Goal: Information Seeking & Learning: Learn about a topic

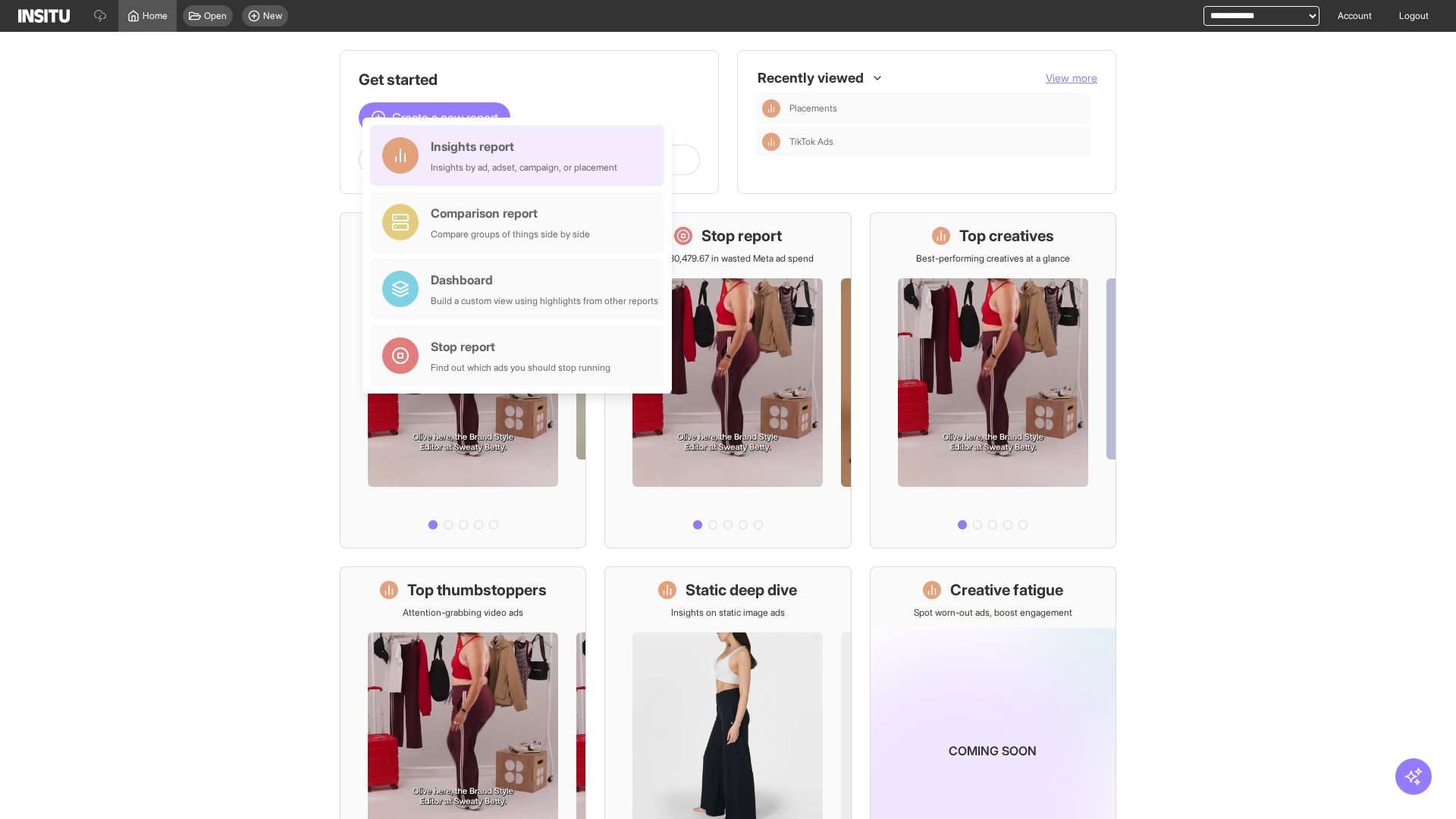
click at [521, 155] on div "Insights report Insights by ad, adset, campaign, or placement" at bounding box center [524, 155] width 187 height 36
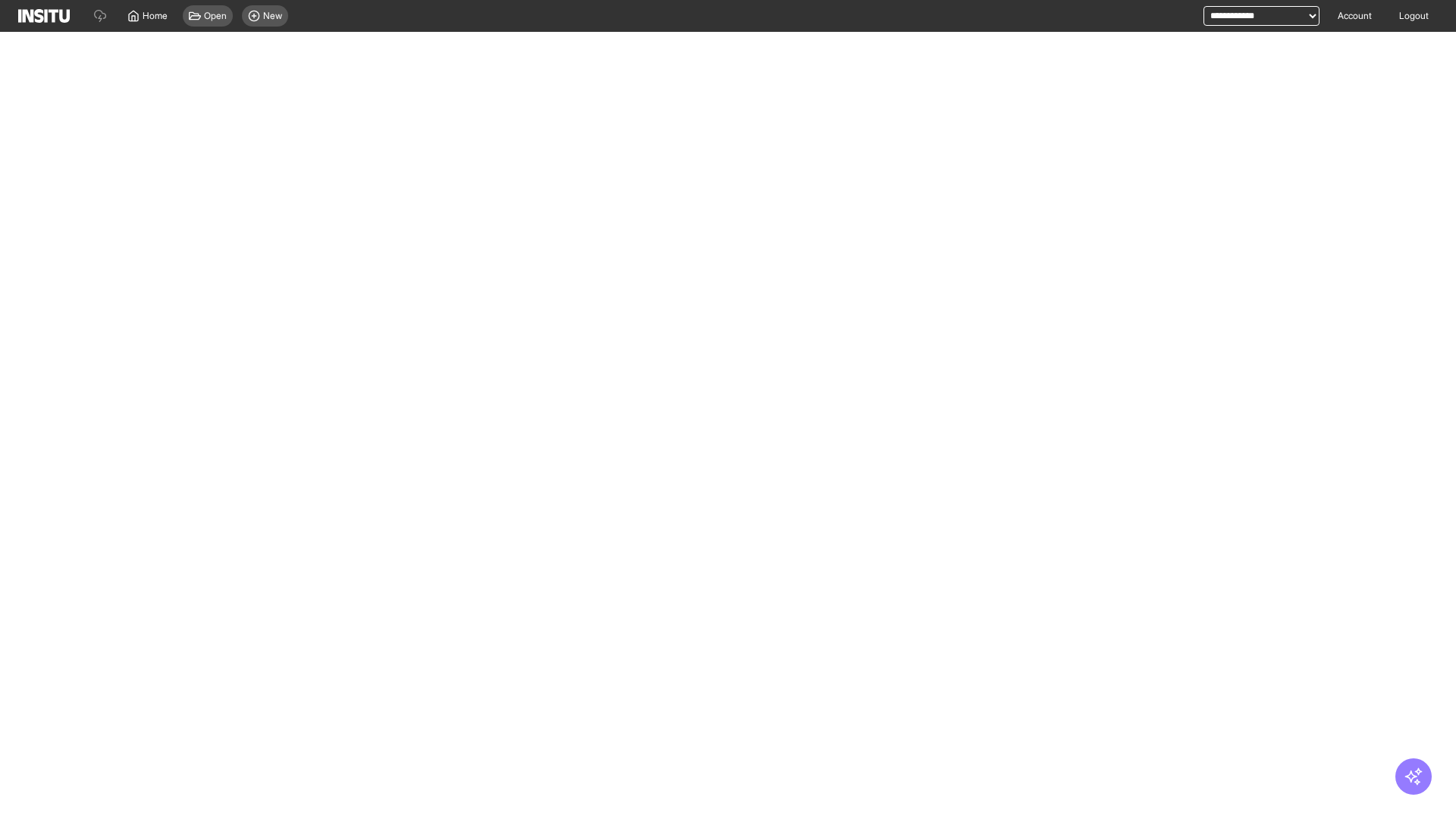
select select "**"
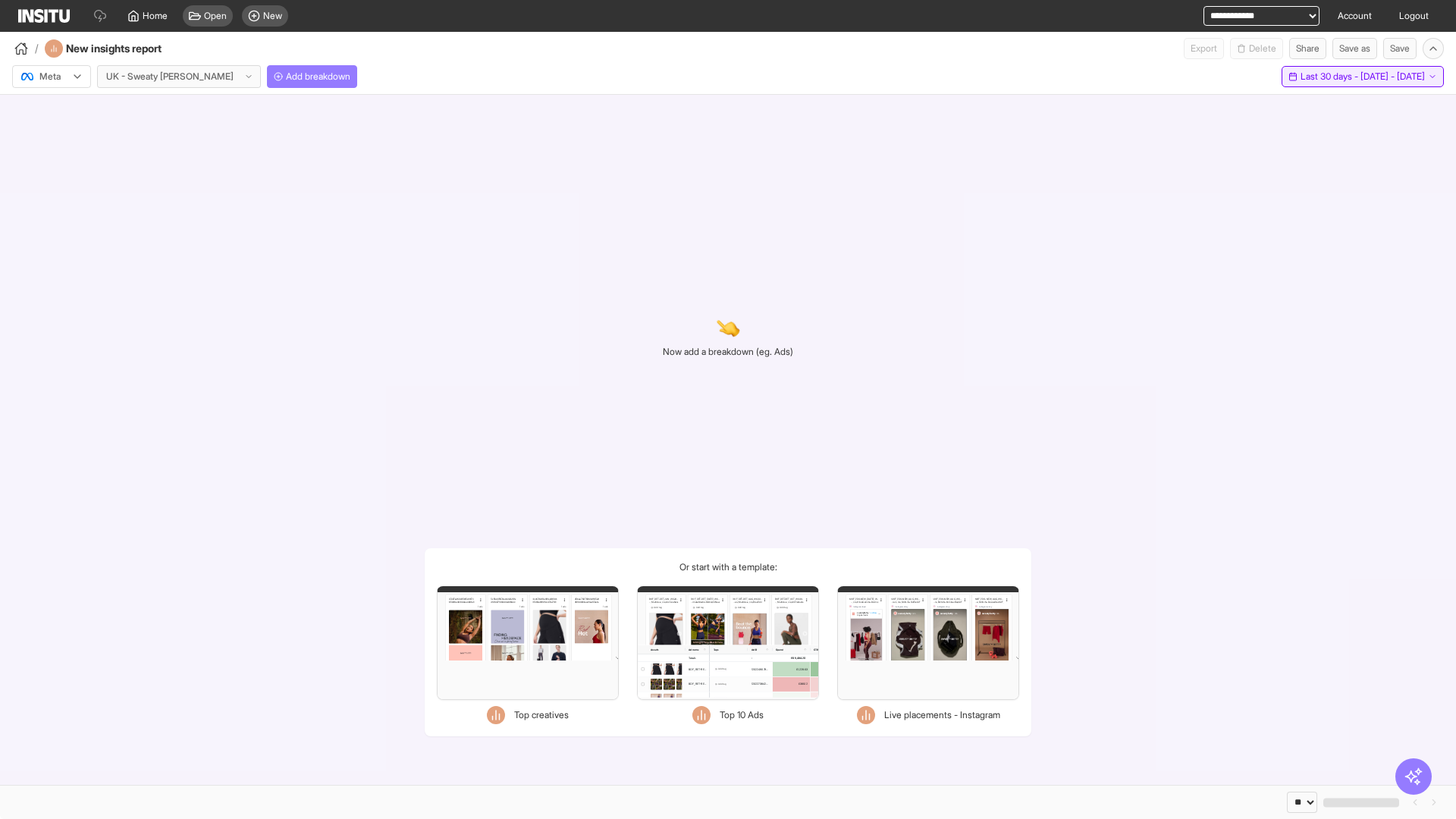
click at [1326, 76] on span "Last 30 days - [DATE] - [DATE]" at bounding box center [1362, 76] width 124 height 12
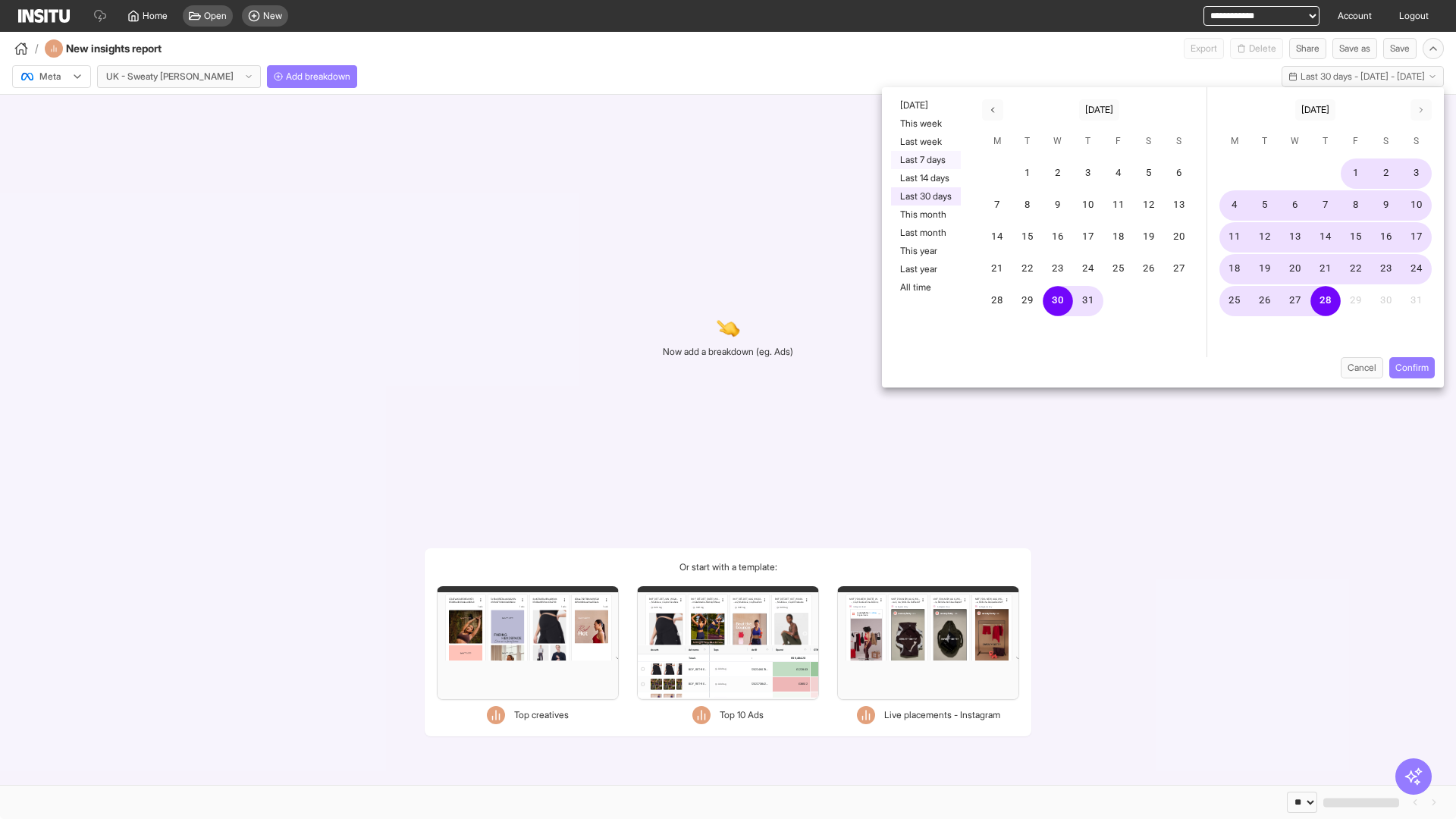
click at [924, 160] on button "Last 7 days" at bounding box center [926, 160] width 70 height 18
